Goal: Information Seeking & Learning: Find specific fact

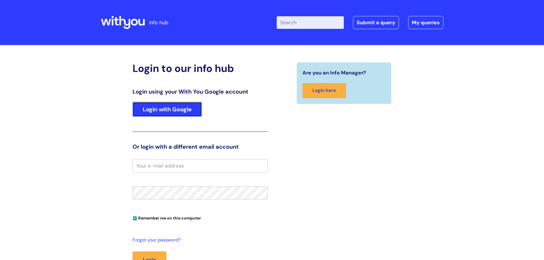
click at [186, 110] on link "Login with Google" at bounding box center [166, 109] width 69 height 15
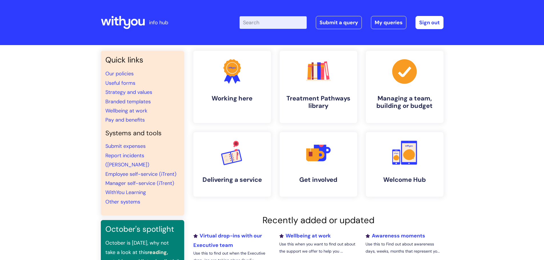
click at [277, 21] on input "Enter your search term here..." at bounding box center [272, 22] width 67 height 13
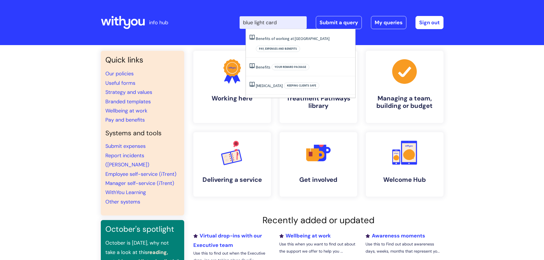
type input "blue light card"
click button "Search" at bounding box center [0, 0] width 0 height 0
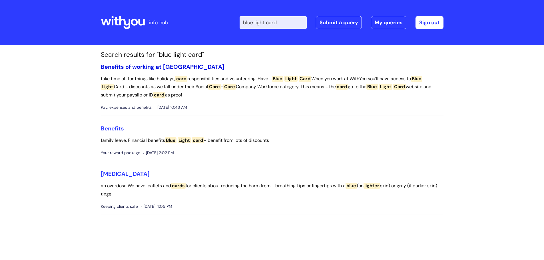
click at [177, 68] on link "Benefits of working at WithYou" at bounding box center [163, 66] width 124 height 7
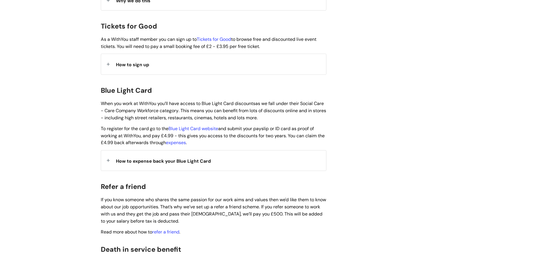
scroll to position [540, 0]
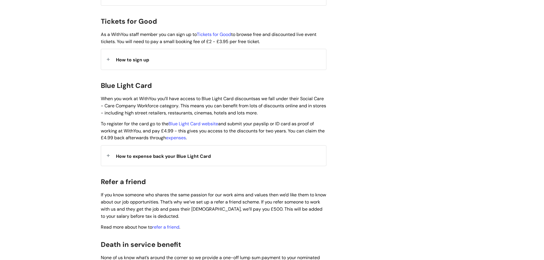
click at [104, 146] on div "How to expense back your Blue Light Card" at bounding box center [213, 156] width 225 height 20
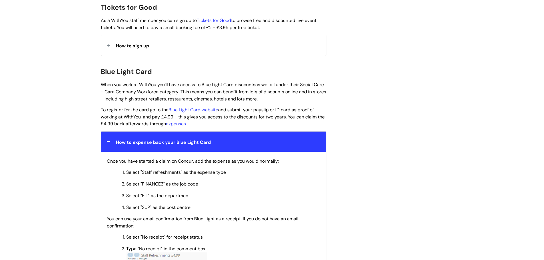
scroll to position [557, 0]
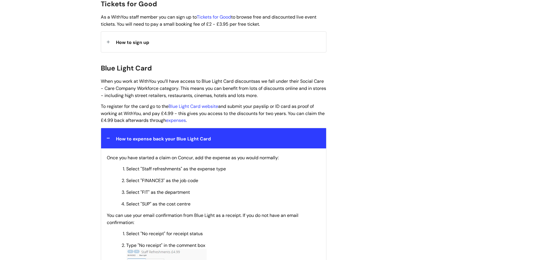
click at [177, 138] on div "How to expense back your Blue Light Card" at bounding box center [213, 138] width 225 height 20
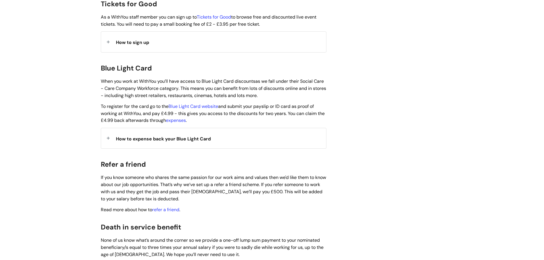
drag, startPoint x: 201, startPoint y: 112, endPoint x: 96, endPoint y: 62, distance: 116.2
copy div "Blue Light Card When you work at WithYou you’ll have access to Blue Light Card …"
click at [147, 136] on span "How to expense back your Blue Light Card" at bounding box center [163, 139] width 95 height 6
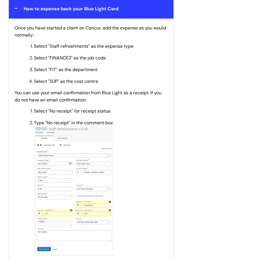
scroll to position [774, 0]
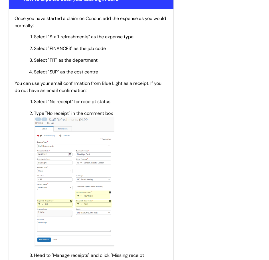
click at [139, 98] on p "Select "No receipt" for receipt status" at bounding box center [101, 101] width 134 height 6
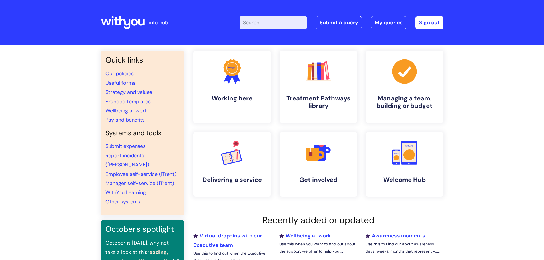
click at [253, 26] on input "Enter your search term here..." at bounding box center [272, 22] width 67 height 13
type input "blue light card"
click button "Search" at bounding box center [0, 0] width 0 height 0
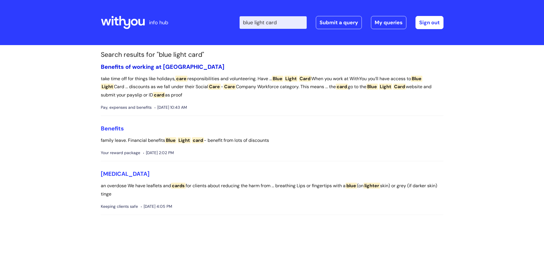
click at [161, 67] on link "Benefits of working at [GEOGRAPHIC_DATA]" at bounding box center [163, 66] width 124 height 7
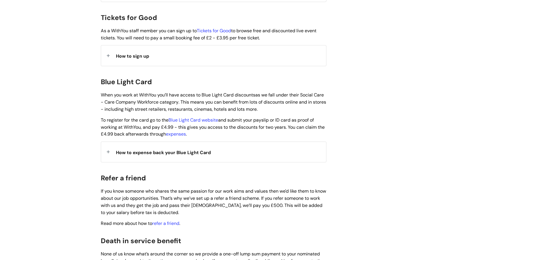
scroll to position [542, 0]
